Goal: Information Seeking & Learning: Learn about a topic

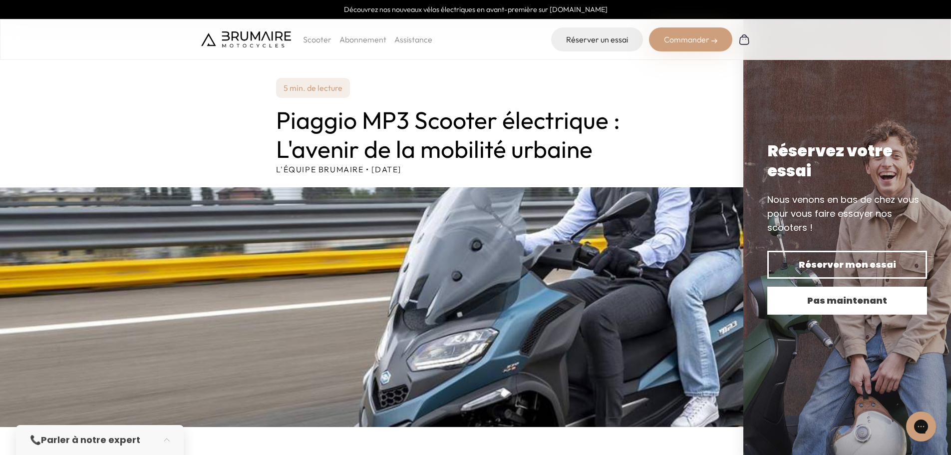
click at [853, 296] on span "Pas maintenant" at bounding box center [847, 301] width 125 height 14
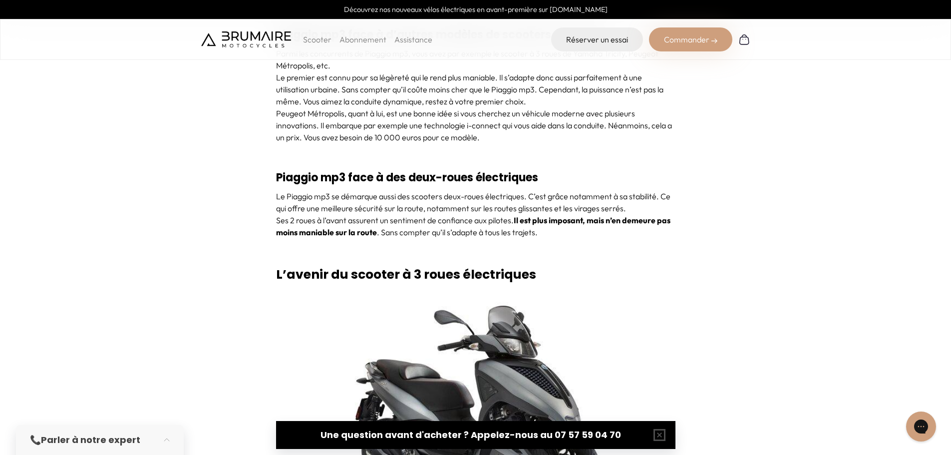
scroll to position [3395, 0]
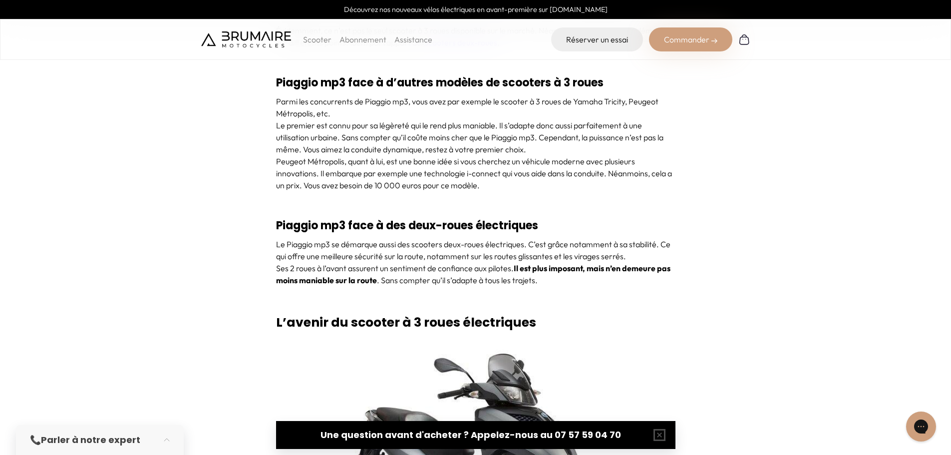
scroll to position [3345, 0]
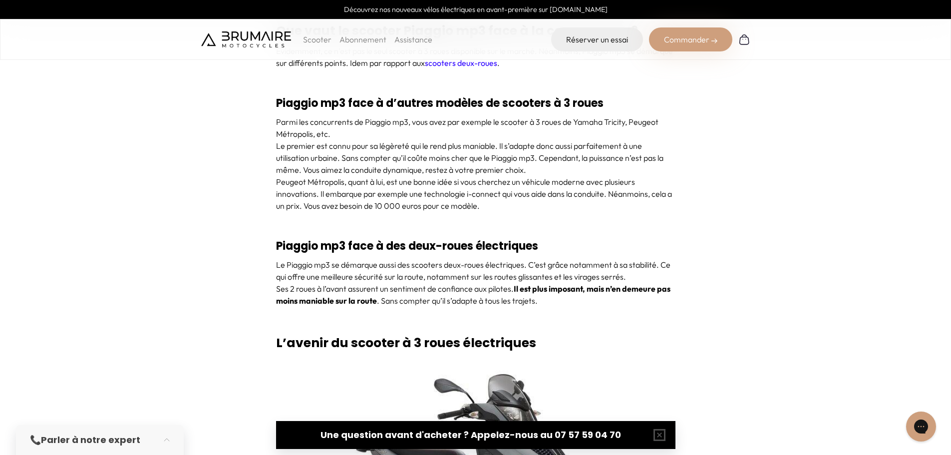
drag, startPoint x: 598, startPoint y: 198, endPoint x: 603, endPoint y: 201, distance: 6.0
click at [598, 198] on p "Peugeot Métropolis, quant à lui, est une bonne idée si vous cherchez un véhicul…" at bounding box center [475, 194] width 399 height 36
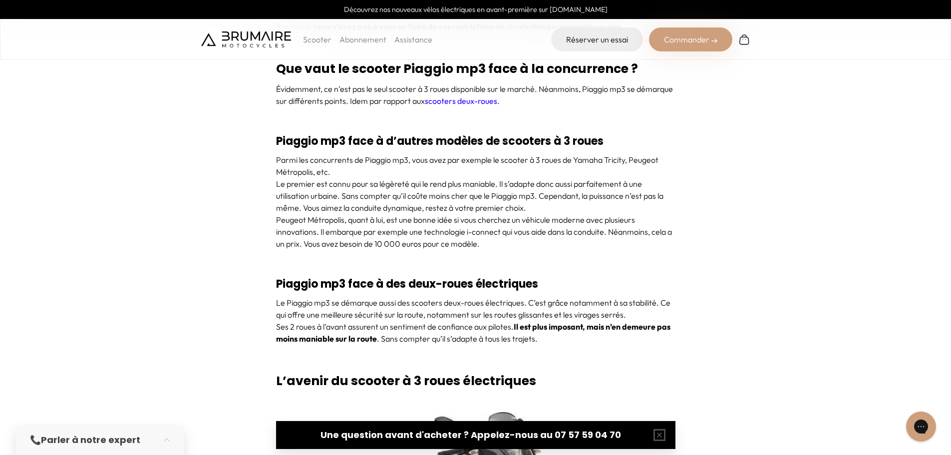
scroll to position [3246, 0]
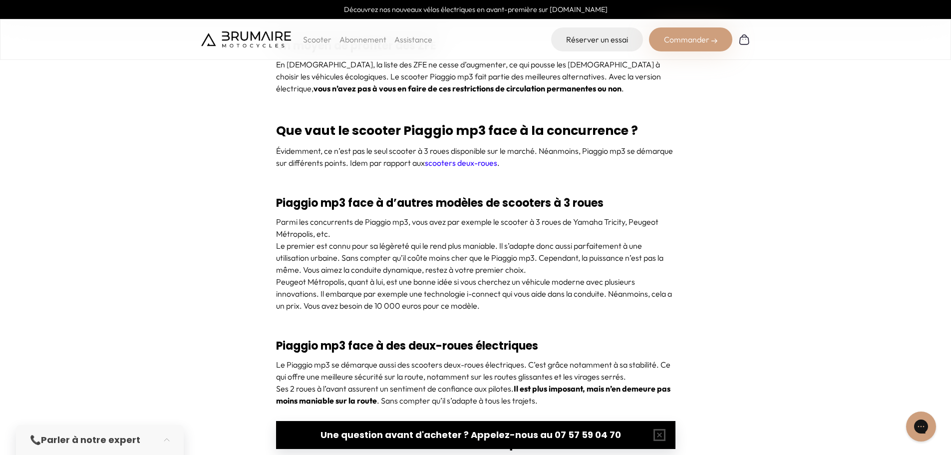
click at [322, 37] on p "Scooter" at bounding box center [317, 39] width 28 height 12
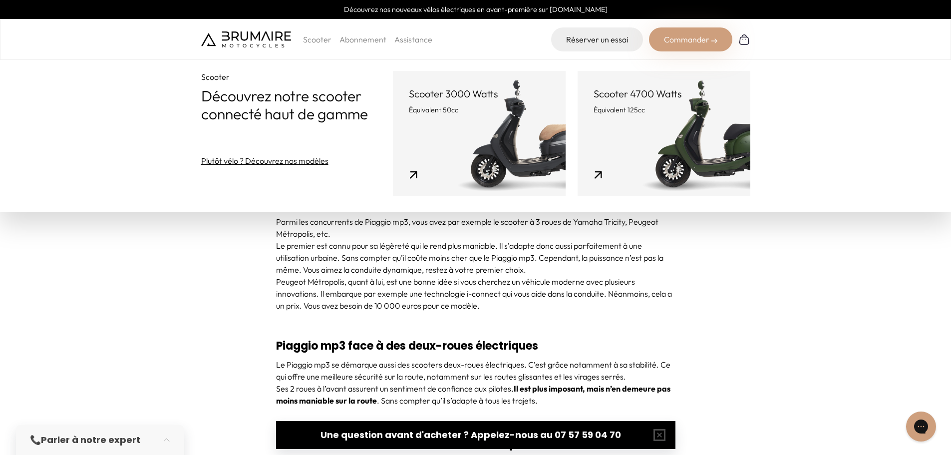
click at [445, 97] on p "Scooter 3000 Watts" at bounding box center [479, 94] width 141 height 14
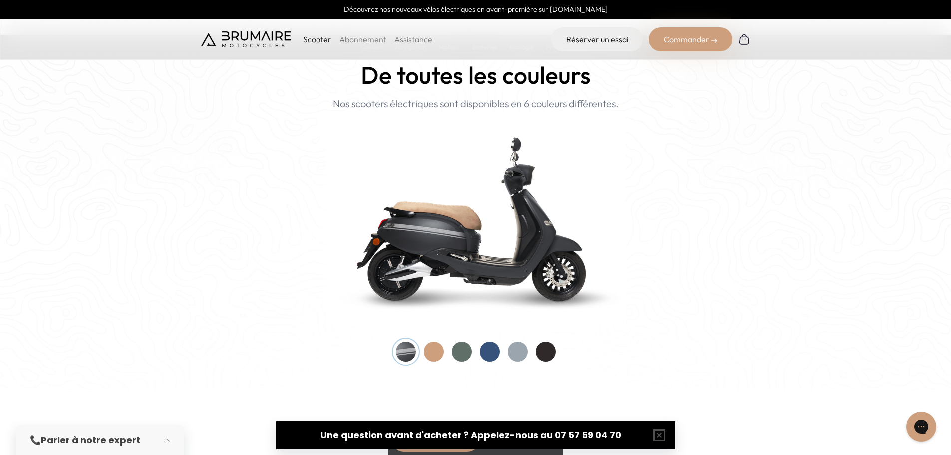
scroll to position [949, 0]
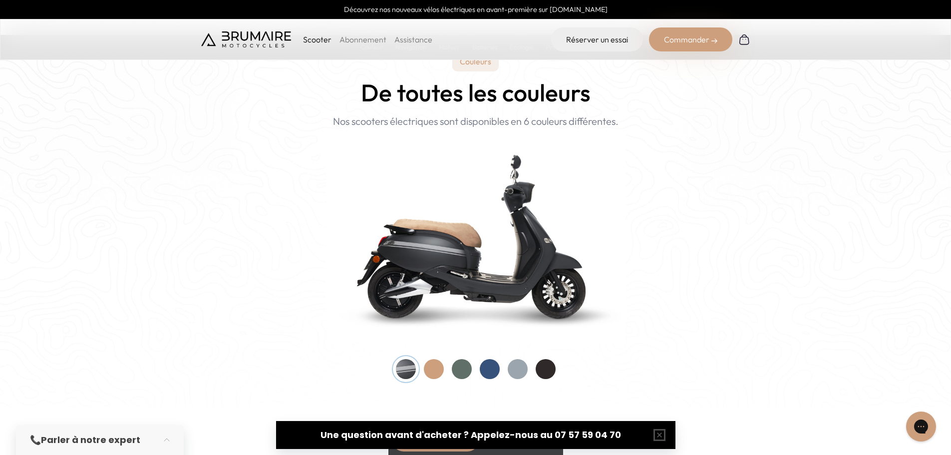
click at [437, 370] on div at bounding box center [434, 369] width 20 height 20
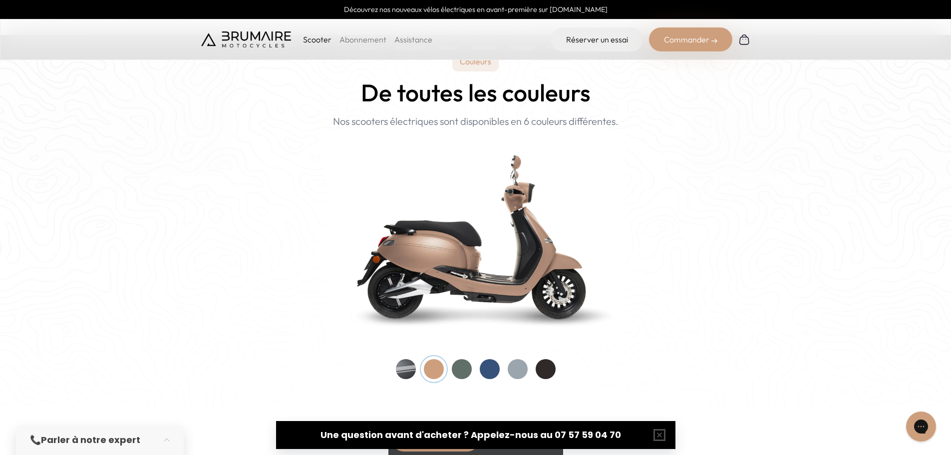
click at [461, 367] on div at bounding box center [462, 369] width 20 height 20
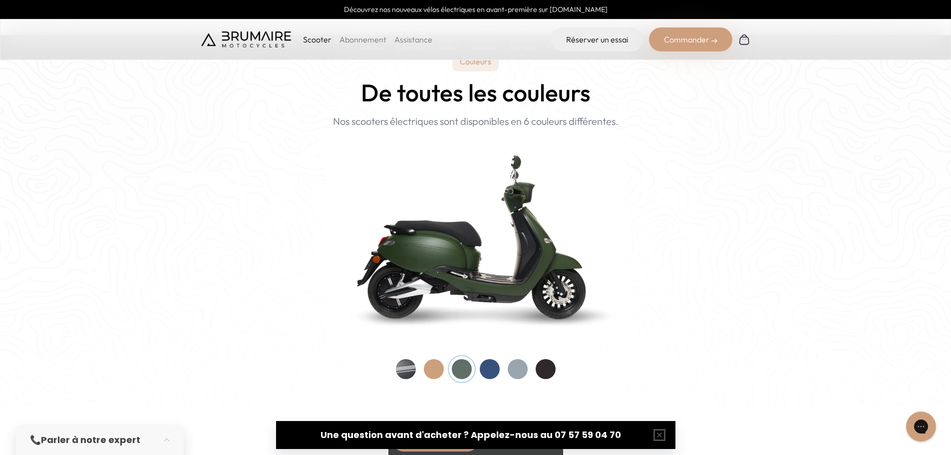
click at [490, 369] on div at bounding box center [490, 369] width 20 height 20
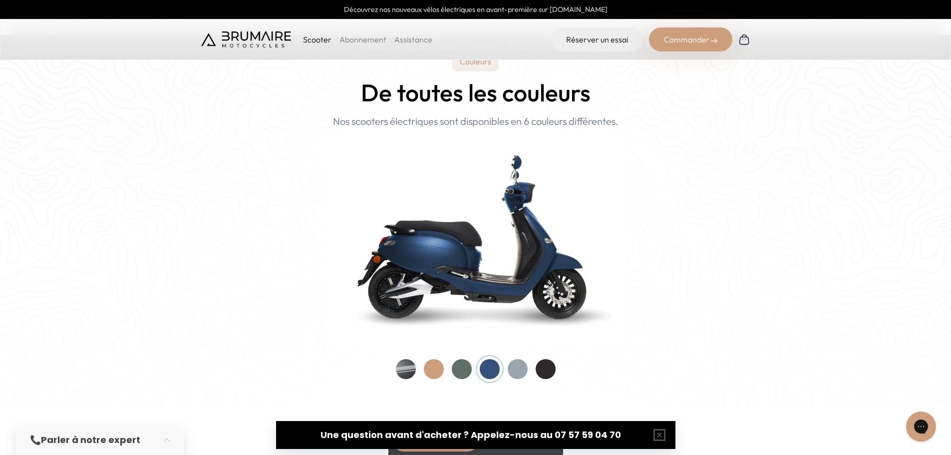
click at [519, 373] on div at bounding box center [518, 369] width 20 height 20
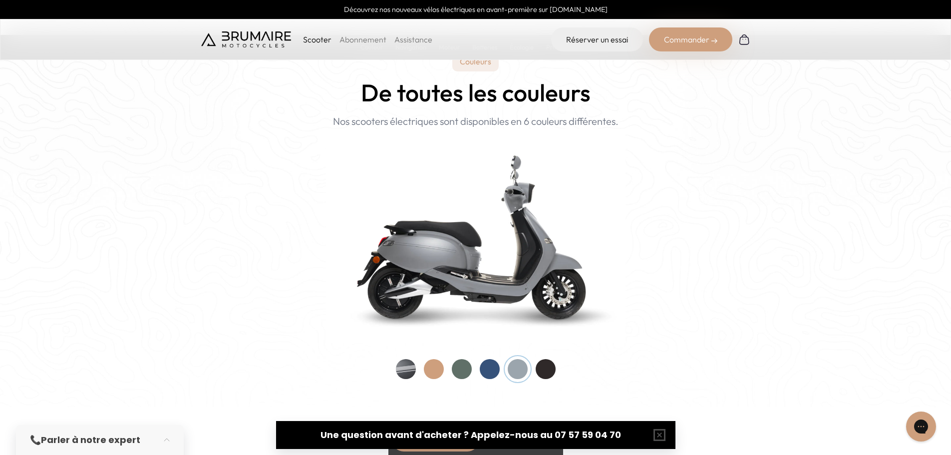
click at [550, 371] on div at bounding box center [546, 369] width 20 height 20
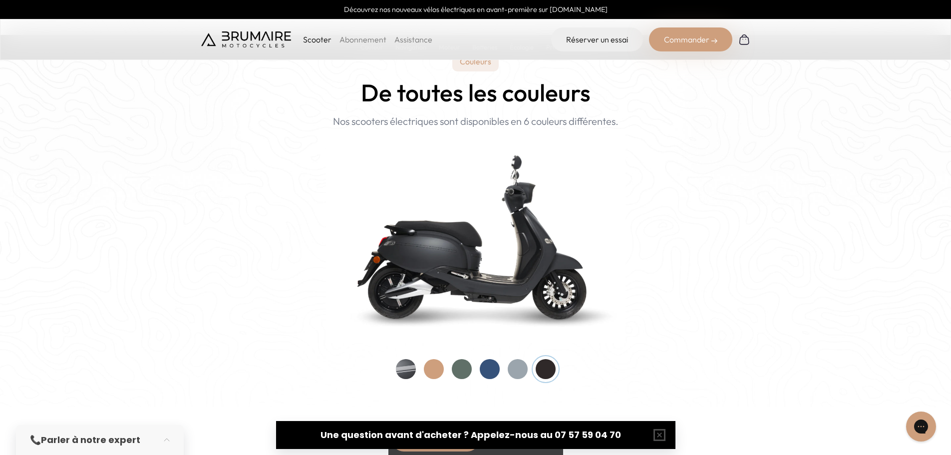
click at [402, 368] on div at bounding box center [406, 369] width 20 height 20
click at [539, 370] on div at bounding box center [546, 369] width 20 height 20
click at [522, 372] on div at bounding box center [518, 369] width 20 height 20
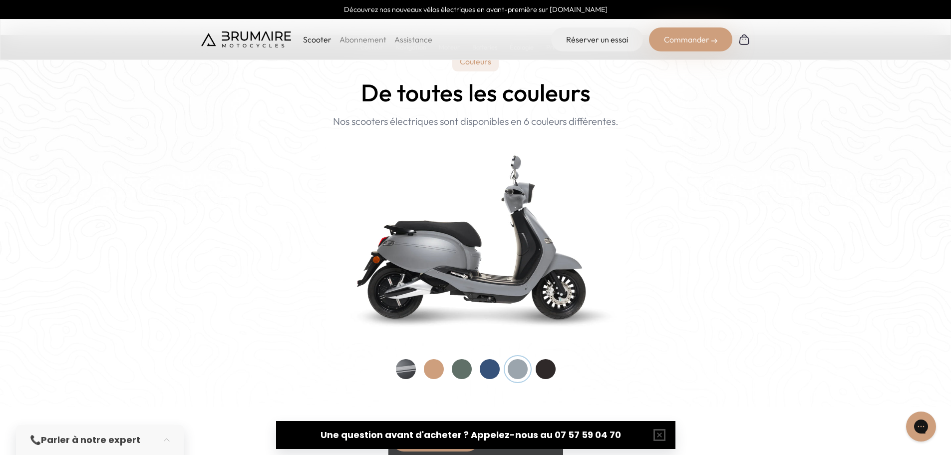
click at [488, 372] on div at bounding box center [490, 369] width 20 height 20
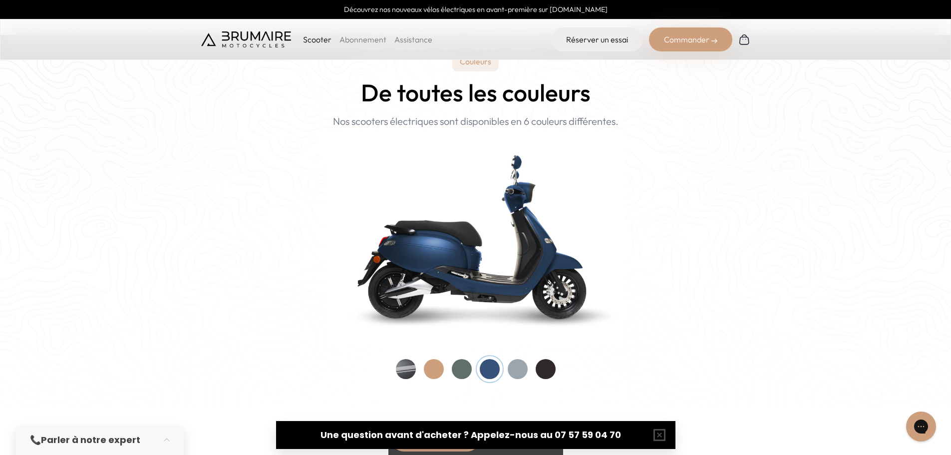
click at [465, 373] on div at bounding box center [462, 369] width 20 height 20
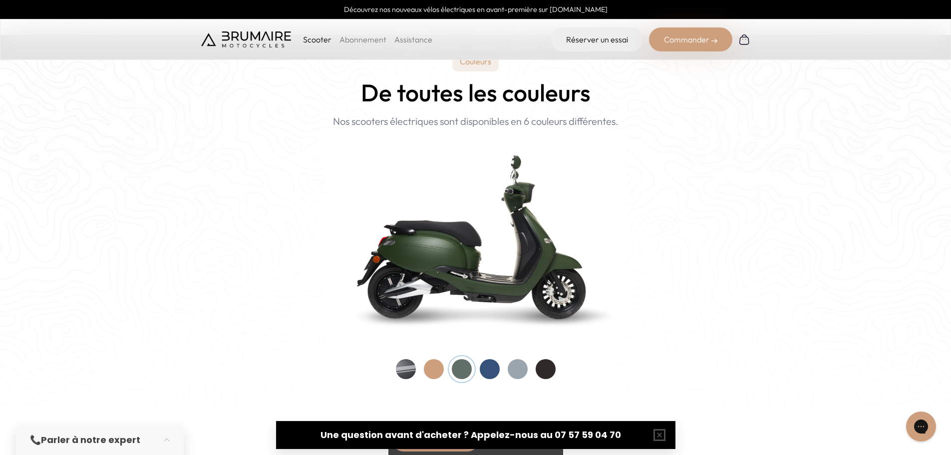
click at [435, 373] on div at bounding box center [434, 369] width 20 height 20
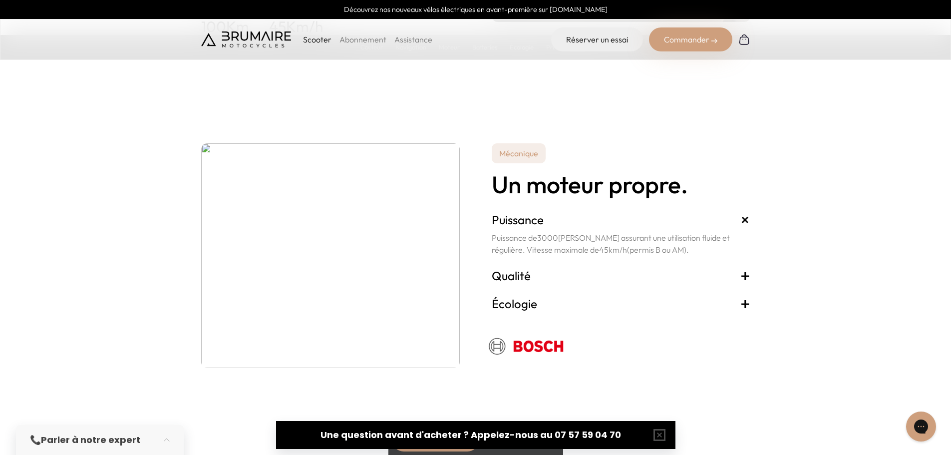
scroll to position [1698, 0]
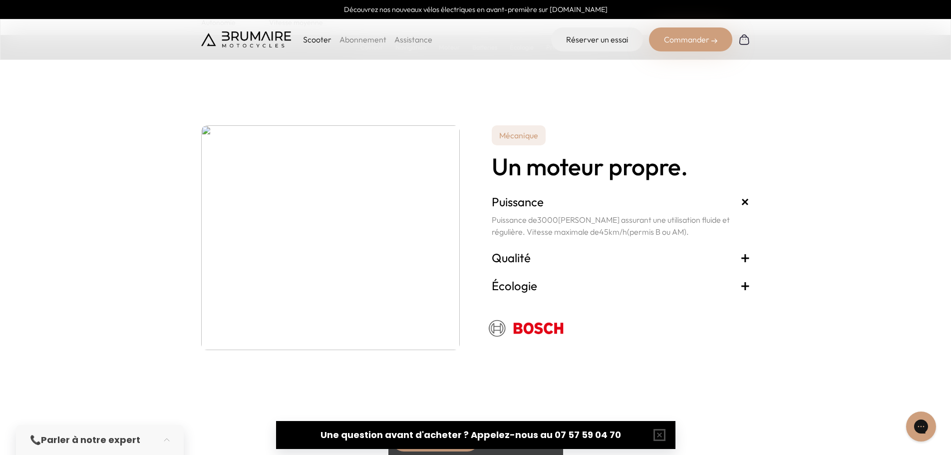
click at [744, 257] on span "+" at bounding box center [745, 258] width 10 height 16
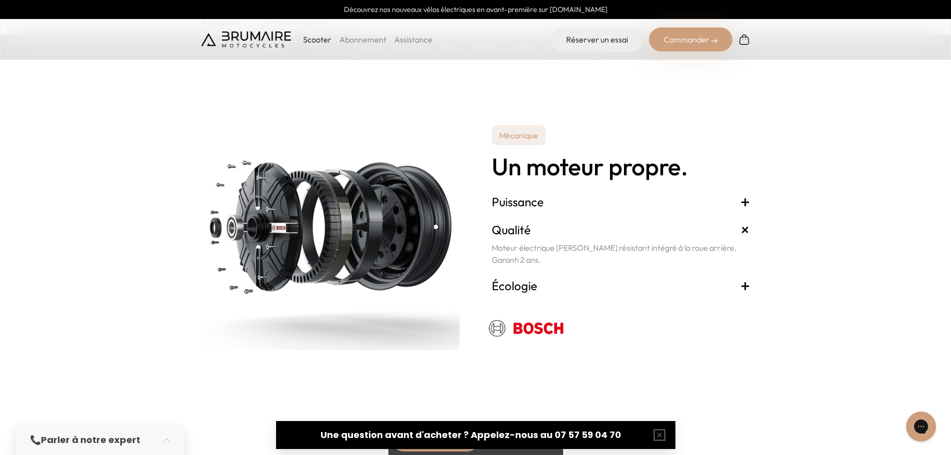
click at [745, 287] on span "+" at bounding box center [745, 286] width 10 height 16
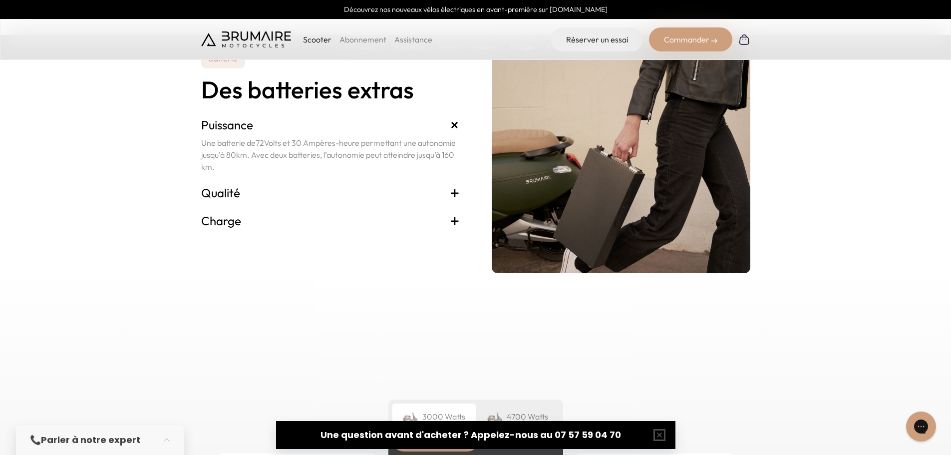
scroll to position [2047, 0]
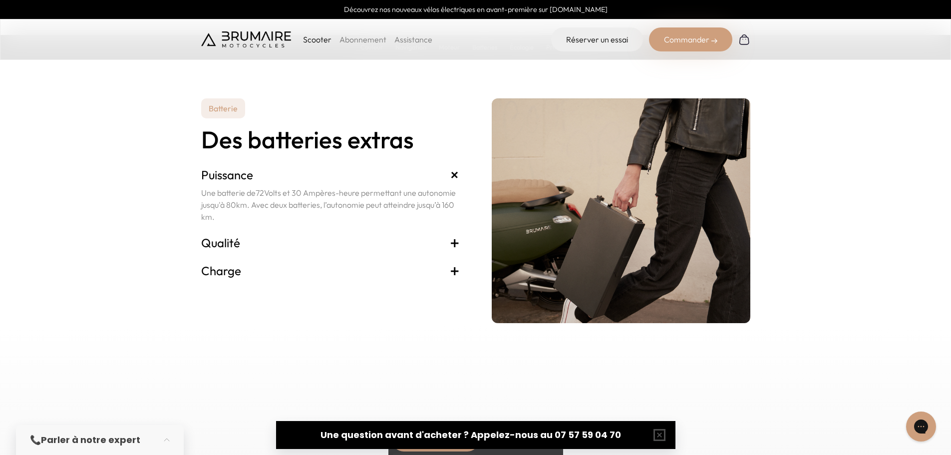
click at [456, 246] on span "+" at bounding box center [455, 243] width 10 height 16
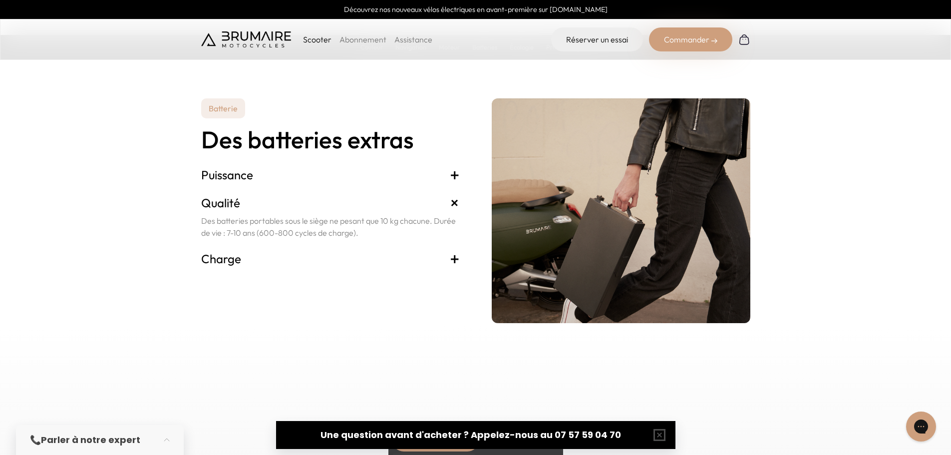
click at [455, 261] on span "+" at bounding box center [455, 259] width 10 height 16
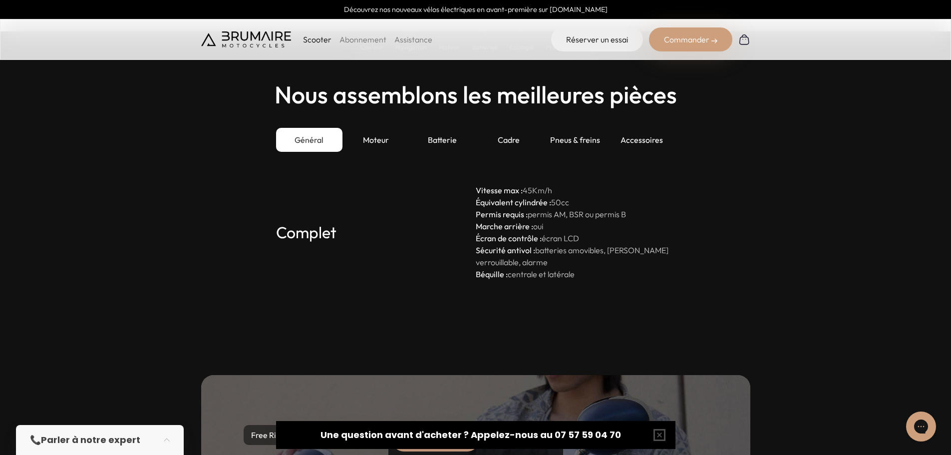
scroll to position [2746, 0]
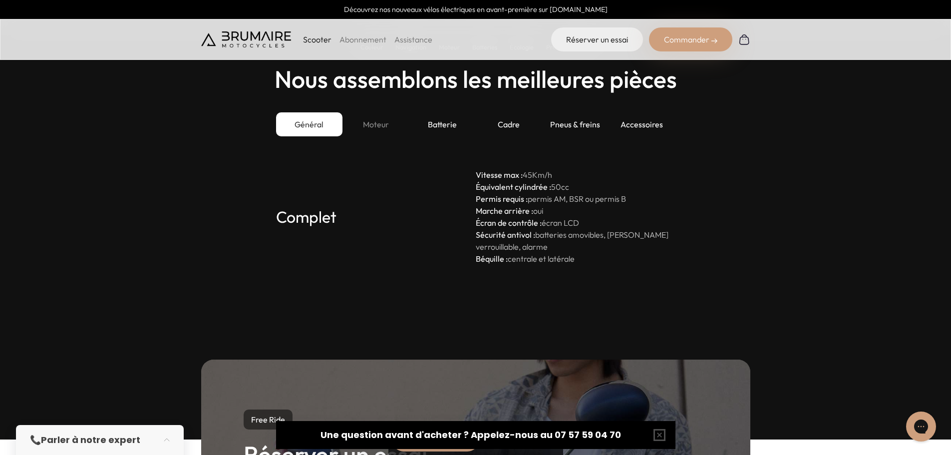
click at [378, 124] on div "Moteur" at bounding box center [376, 124] width 66 height 24
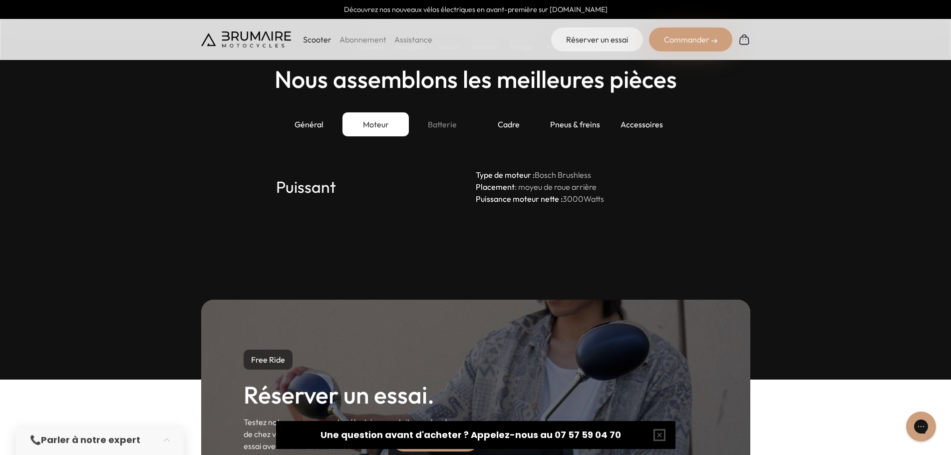
click at [450, 123] on div "Batterie" at bounding box center [442, 124] width 66 height 24
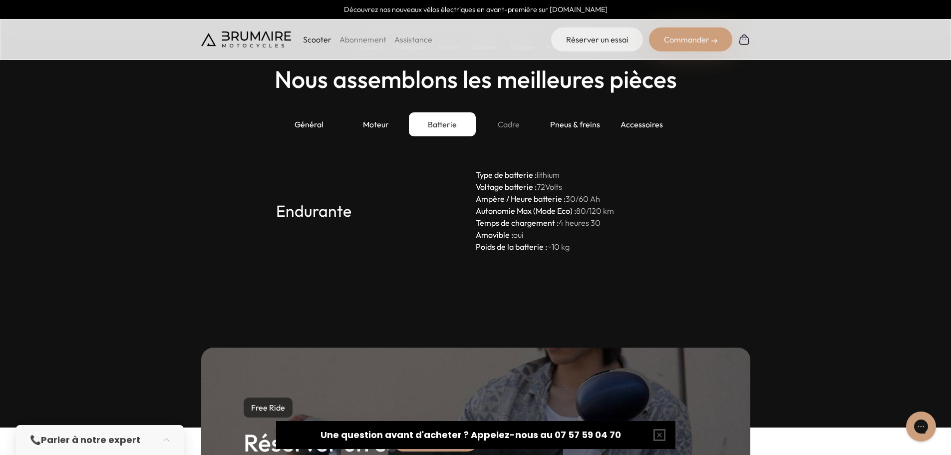
click at [515, 123] on div "Cadre" at bounding box center [509, 124] width 66 height 24
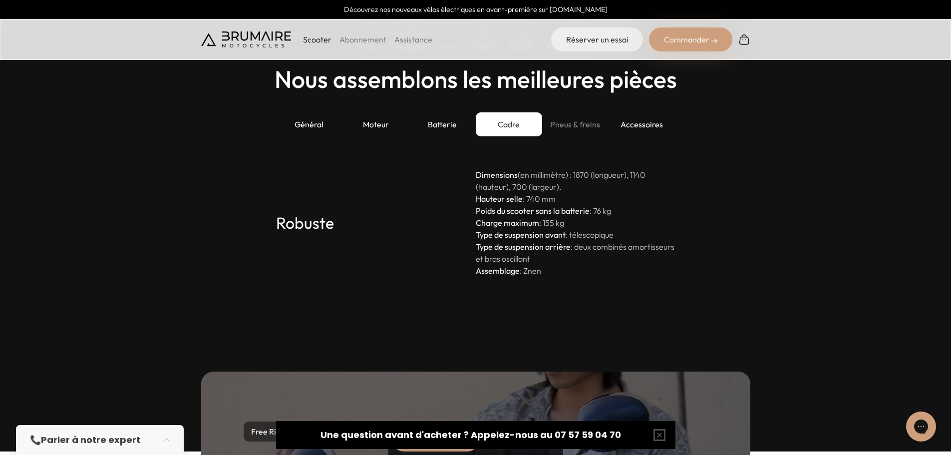
click at [574, 124] on div "Pneus & freins" at bounding box center [575, 124] width 66 height 24
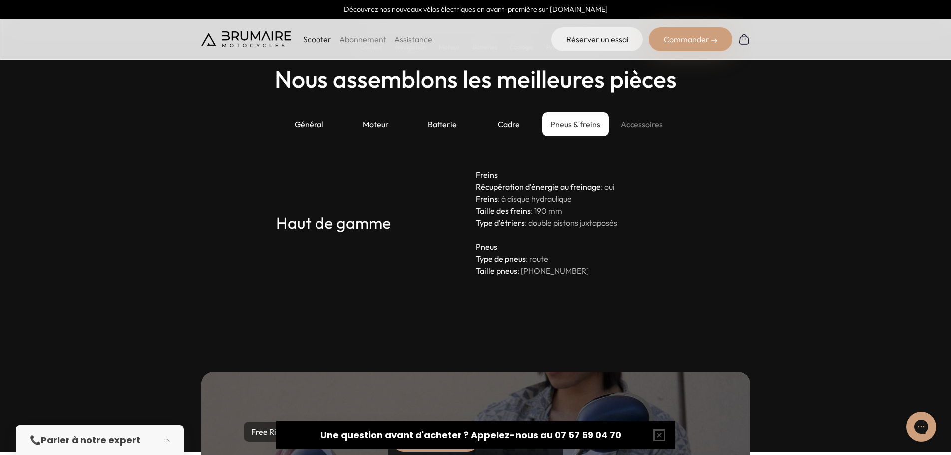
click at [644, 123] on div "Accessoires" at bounding box center [642, 124] width 66 height 24
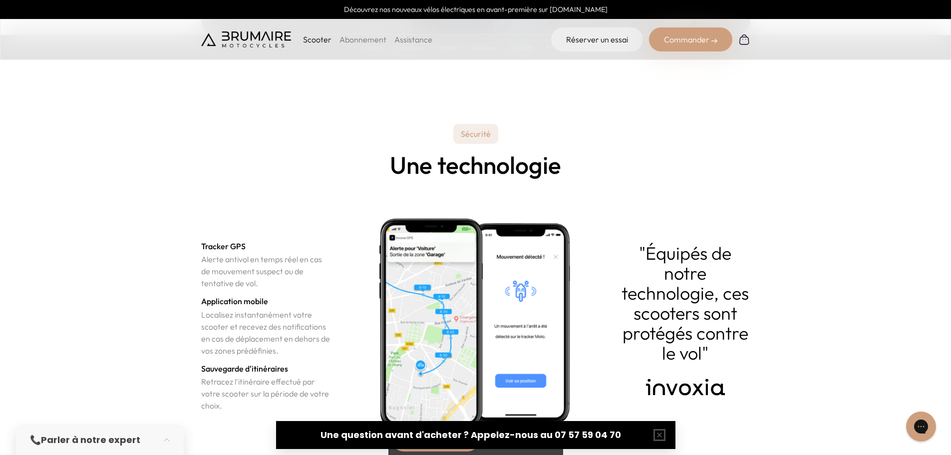
scroll to position [3146, 0]
